Goal: Use online tool/utility: Use online tool/utility

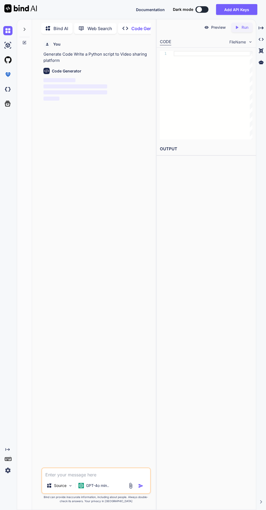
scroll to position [38, 0]
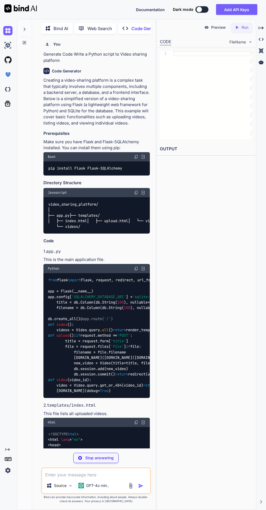
scroll to position [477, 0]
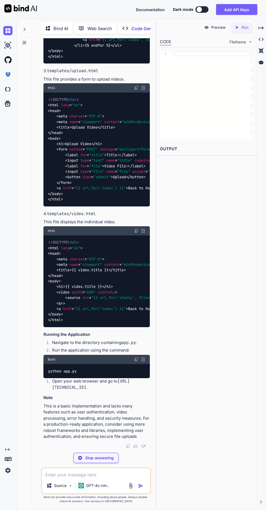
type textarea "x"
type textarea "pip install Flask Flask-SQLAlchemy"
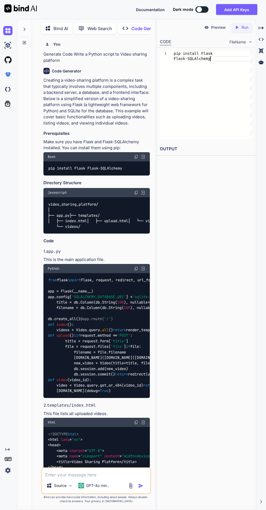
scroll to position [0, 0]
type textarea "x"
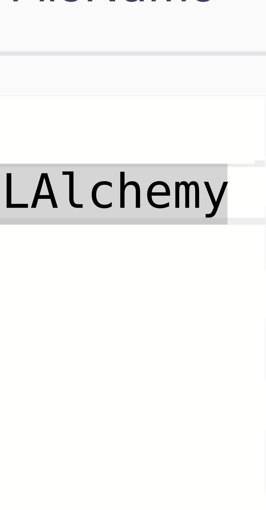
type textarea "pip install Flask Flask-SQLAlchemFlask-SQLAlchemyy"
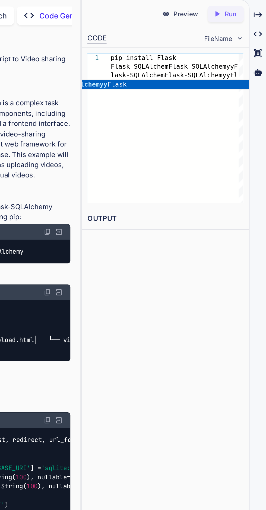
scroll to position [0, 0]
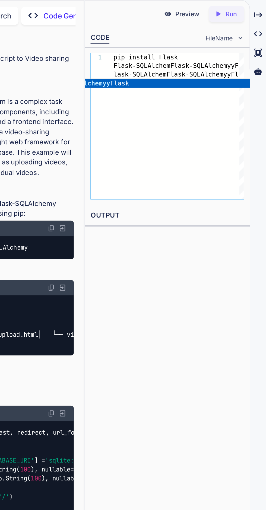
click at [175, 149] on h2 "OUTPUT" at bounding box center [206, 149] width 99 height 13
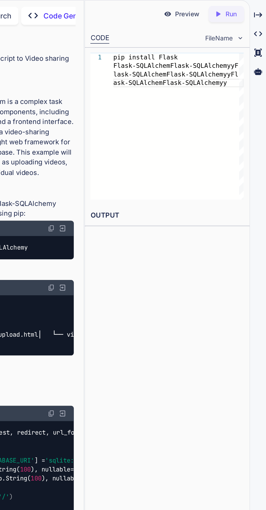
click at [173, 149] on h2 "OUTPUT" at bounding box center [206, 149] width 99 height 13
click at [261, 62] on icon at bounding box center [261, 62] width 5 height 4
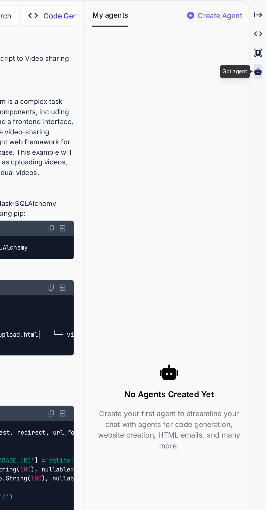
click at [260, 29] on icon at bounding box center [261, 27] width 5 height 3
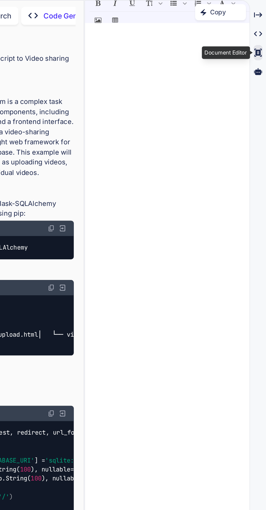
click at [260, 39] on icon "Created with Pixso." at bounding box center [261, 39] width 5 height 5
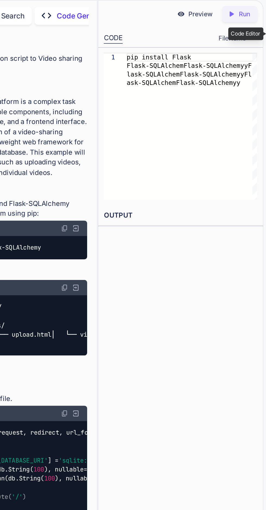
click at [236, 40] on div "Code Editor" at bounding box center [245, 40] width 21 height 8
click at [229, 43] on span "FileName" at bounding box center [237, 41] width 17 height 5
click at [245, 23] on div "Created with Pixso. Run" at bounding box center [241, 28] width 21 height 10
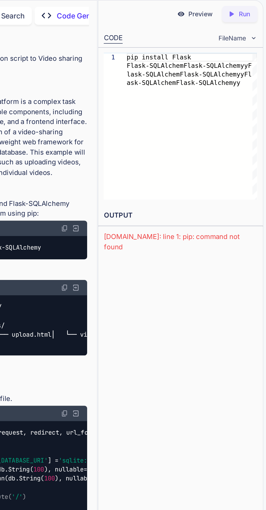
click at [245, 23] on div "Created with Pixso. Run" at bounding box center [241, 28] width 21 height 10
click at [219, 23] on div "Preview" at bounding box center [216, 28] width 30 height 10
click at [219, 23] on div "Preview" at bounding box center [215, 28] width 30 height 10
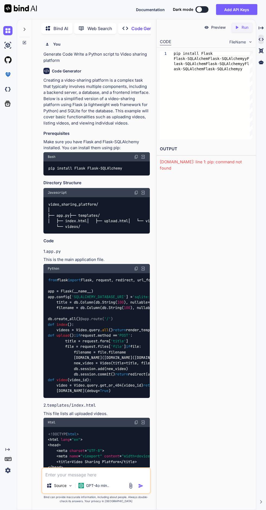
click at [108, 32] on div "Web Search" at bounding box center [95, 28] width 42 height 11
type textarea "x"
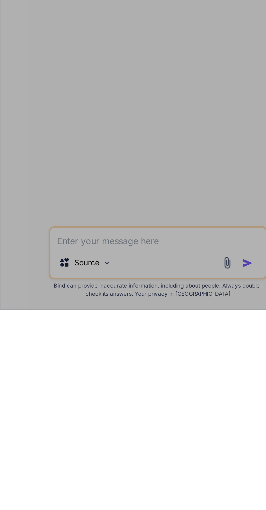
scroll to position [2, 0]
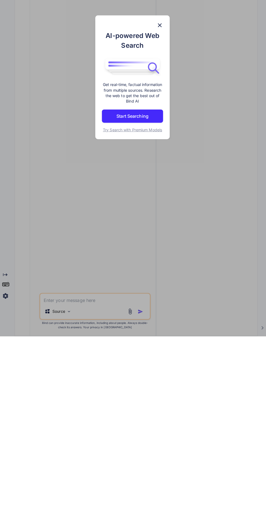
click at [146, 297] on button "Start Searching" at bounding box center [133, 293] width 60 height 13
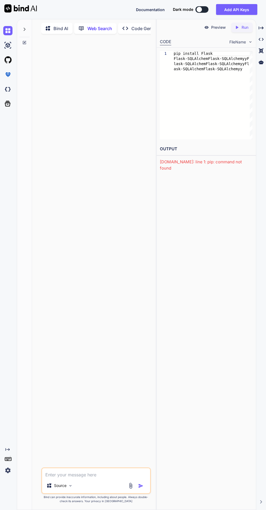
scroll to position [38, 0]
click at [62, 489] on p "Source" at bounding box center [60, 485] width 12 height 5
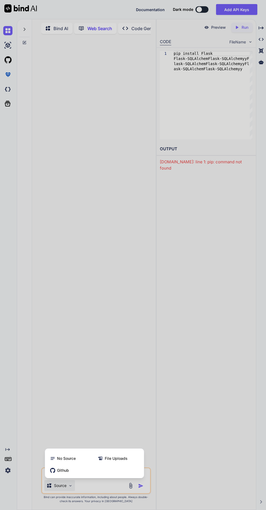
click at [181, 382] on div at bounding box center [133, 255] width 266 height 510
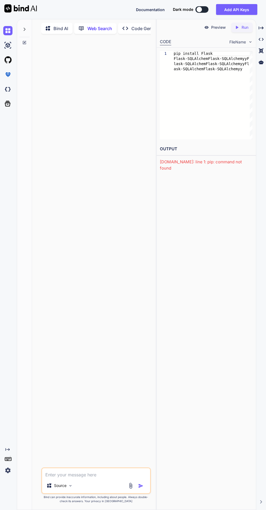
scroll to position [0, 0]
click at [20, 42] on div at bounding box center [24, 42] width 15 height 4
click at [8, 33] on img at bounding box center [7, 30] width 9 height 9
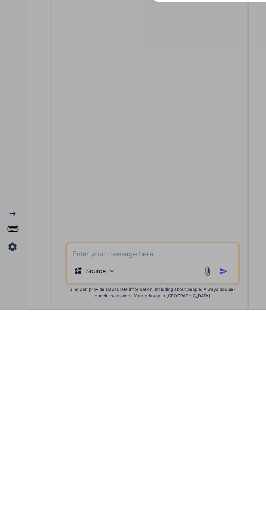
scroll to position [38, 0]
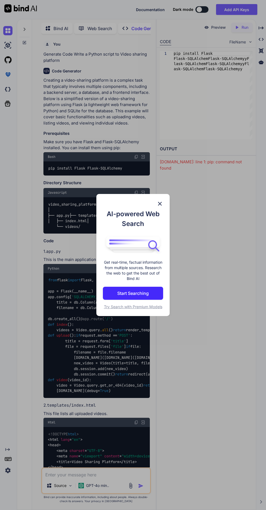
scroll to position [38, 0]
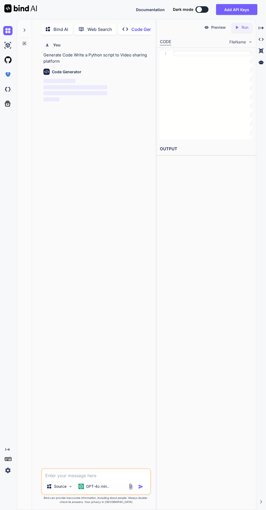
scroll to position [2, 0]
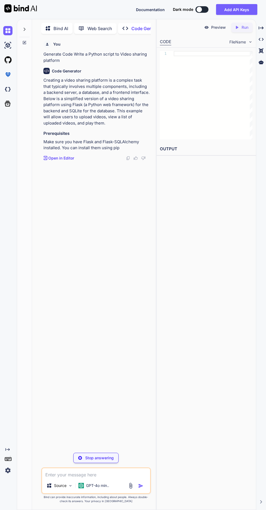
click at [24, 21] on div at bounding box center [24, 27] width 10 height 19
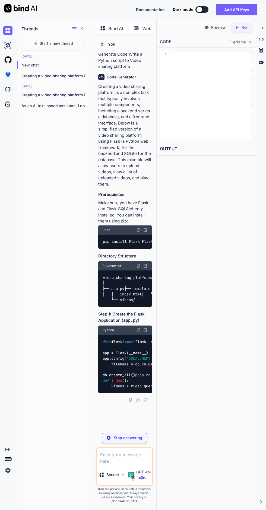
click at [67, 41] on span "Start a new thread" at bounding box center [56, 43] width 33 height 5
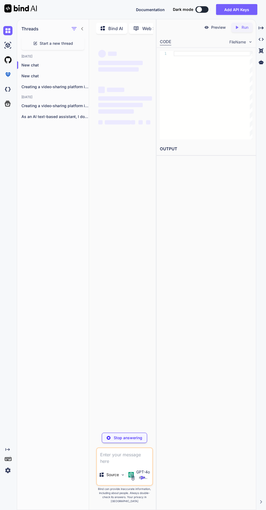
click at [45, 63] on p "New chat" at bounding box center [54, 64] width 67 height 5
click at [122, 124] on div at bounding box center [125, 233] width 56 height 390
click at [82, 27] on icon at bounding box center [82, 29] width 4 height 4
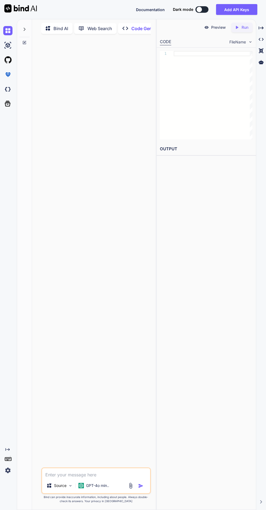
scroll to position [38, 0]
click at [112, 473] on textarea at bounding box center [96, 474] width 108 height 10
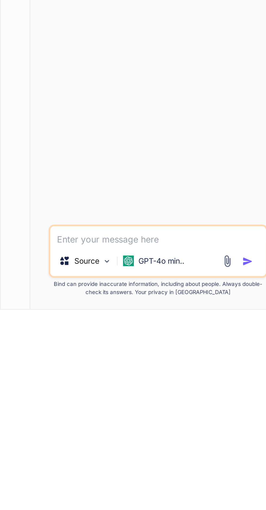
click at [134, 484] on img at bounding box center [131, 486] width 6 height 6
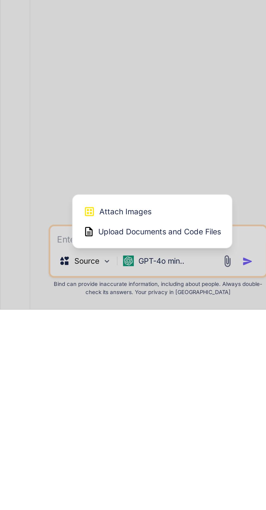
scroll to position [37, 0]
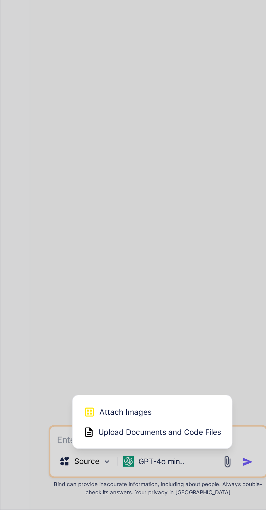
click at [107, 461] on div "Attach Images Image attachments are only supported in Claude and Gemini models." at bounding box center [93, 461] width 69 height 10
click at [110, 473] on span "Upload Documents and Code Files" at bounding box center [96, 471] width 61 height 5
type textarea "x"
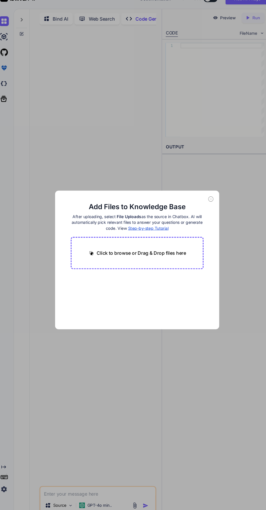
scroll to position [0, 0]
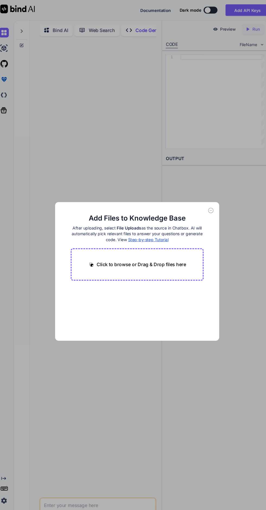
click at [144, 248] on p "Click to browse or Drag & Drop files here" at bounding box center [137, 248] width 84 height 7
type input "C:\fakepath\IMG_20250901_074007.jpg"
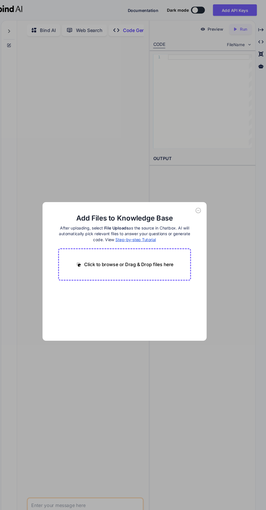
click at [186, 51] on div "Add Files to Knowledge Base After uploading, select File Uploads as the source …" at bounding box center [133, 255] width 266 height 510
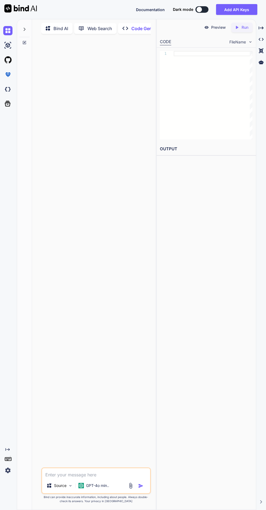
scroll to position [38, 0]
click at [130, 487] on img at bounding box center [131, 486] width 6 height 6
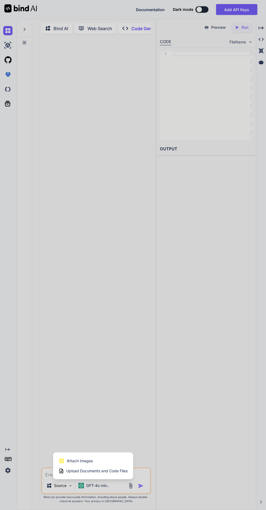
click at [112, 476] on div "Attach Images Image attachments are only supported in Claude and Gemini models.…" at bounding box center [93, 466] width 80 height 27
click at [110, 473] on span "Upload Documents and Code Files" at bounding box center [96, 471] width 61 height 5
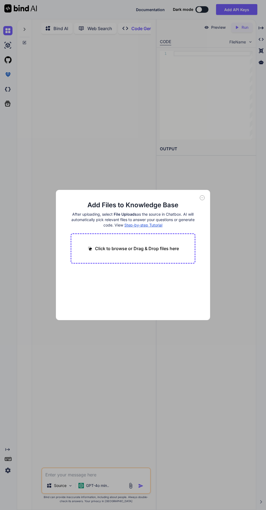
click at [154, 248] on p "Click to browse or Drag & Drop files here" at bounding box center [137, 248] width 84 height 7
type input "C:\fakepath\IMG_20250901_074007.jpg"
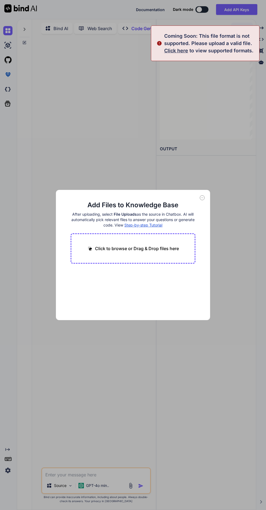
click at [146, 414] on div "Add Files to Knowledge Base After uploading, select File Uploads as the source …" at bounding box center [133, 255] width 266 height 510
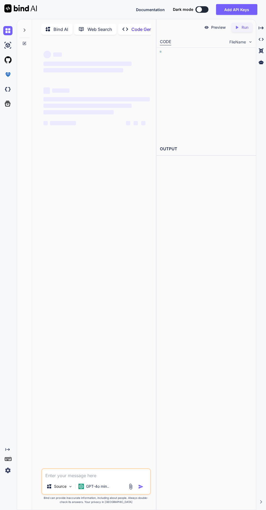
type textarea "x"
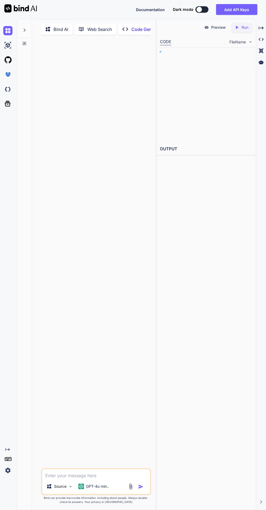
type textarea "x"
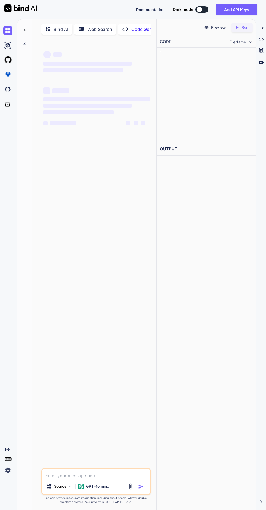
type textarea "x"
